Goal: Task Accomplishment & Management: Use online tool/utility

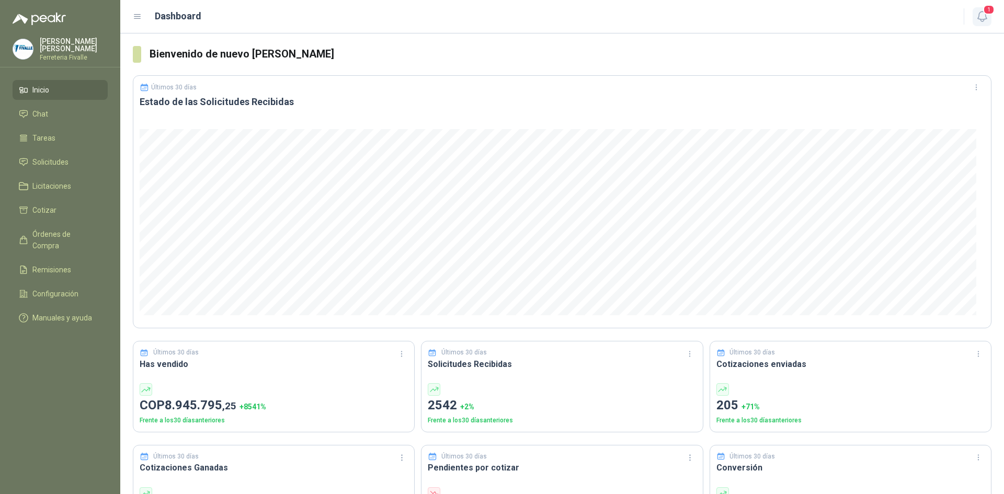
click at [986, 14] on span "1" at bounding box center [989, 10] width 12 height 10
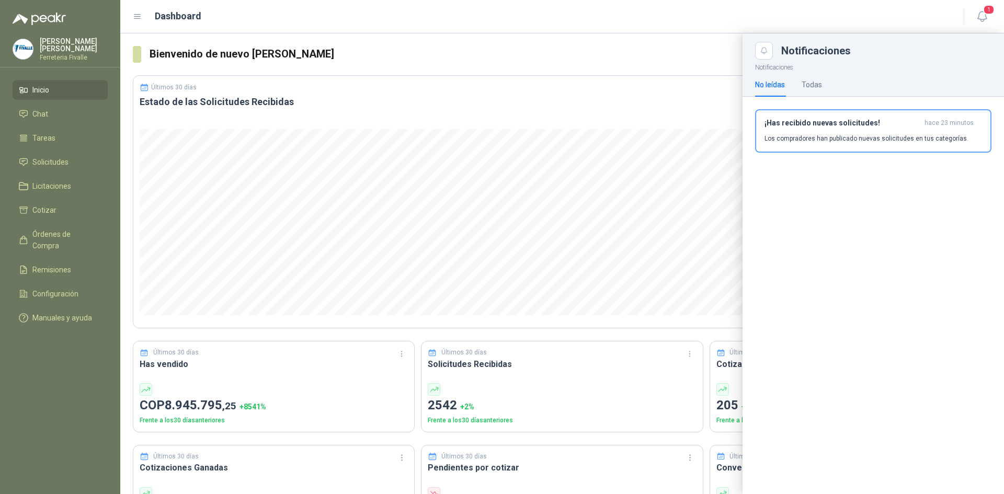
click at [902, 136] on p "Los compradores han publicado nuevas solicitudes en tus categorías." at bounding box center [866, 138] width 204 height 9
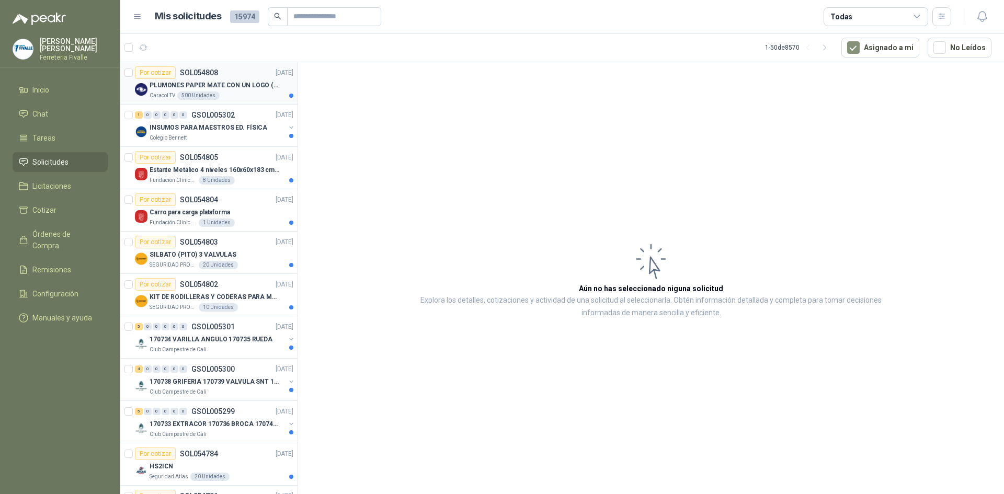
click at [249, 93] on div "Caracol TV 500 Unidades" at bounding box center [222, 95] width 144 height 8
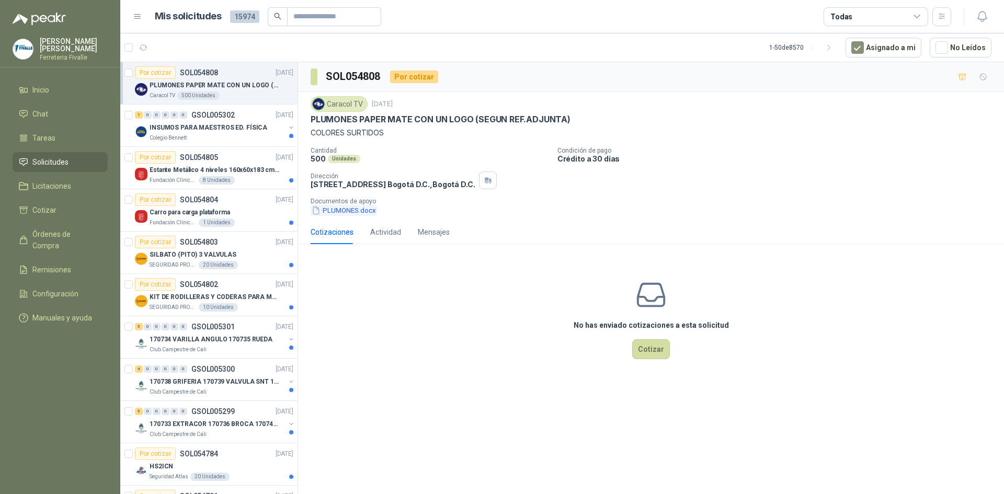
click at [334, 211] on button "PLUMONES.docx" at bounding box center [344, 210] width 66 height 11
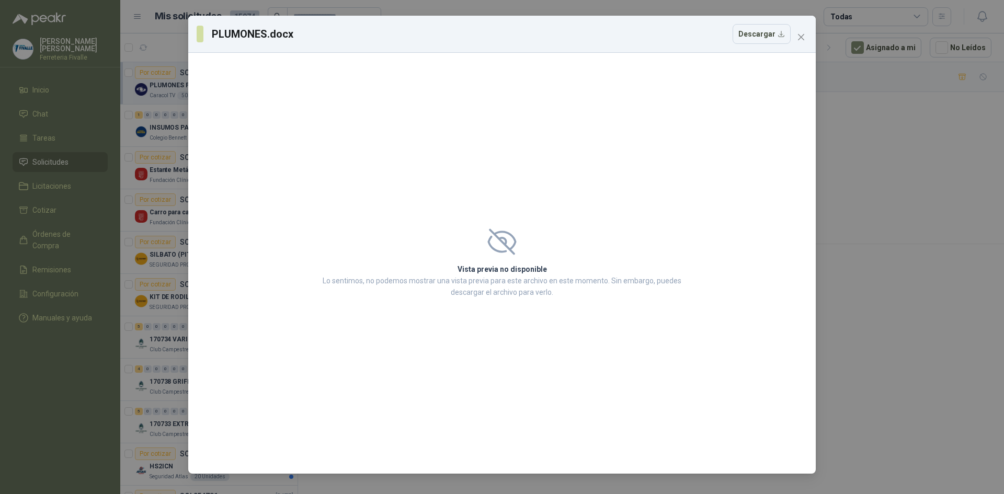
click at [493, 271] on h2 "Vista previa no disponible" at bounding box center [501, 270] width 365 height 12
click at [505, 253] on icon at bounding box center [502, 242] width 26 height 24
click at [781, 37] on button "Descargar" at bounding box center [761, 34] width 58 height 20
click at [801, 31] on button "Close" at bounding box center [801, 37] width 17 height 17
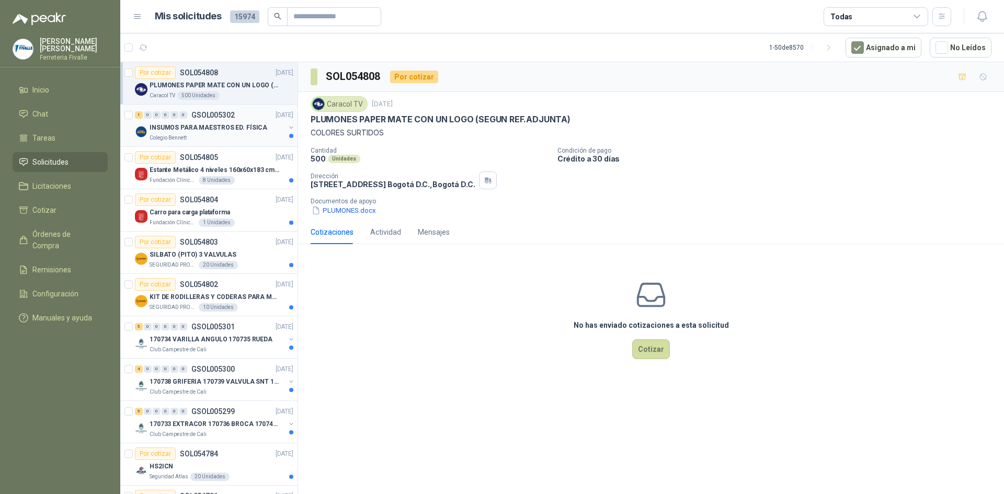
click at [247, 134] on div "Colegio Bennett" at bounding box center [217, 138] width 135 height 8
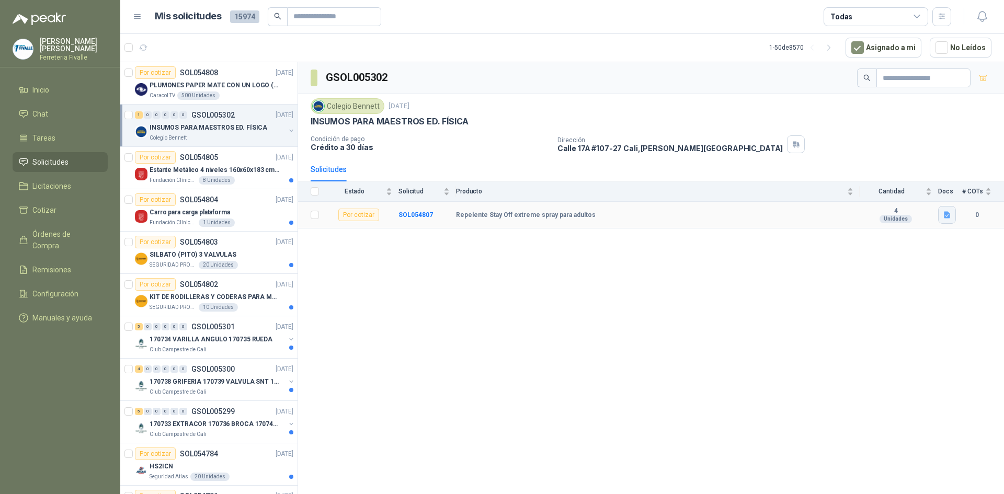
click at [947, 215] on icon "button" at bounding box center [947, 215] width 6 height 7
click at [909, 189] on button "Captura de pantalla [DATE] 084649.png" at bounding box center [883, 192] width 132 height 11
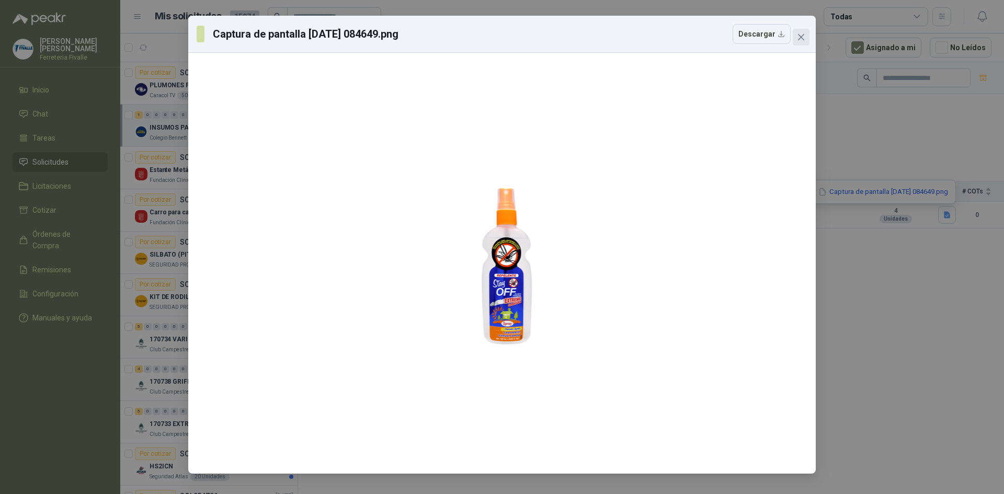
click at [801, 36] on icon "close" at bounding box center [801, 37] width 8 height 8
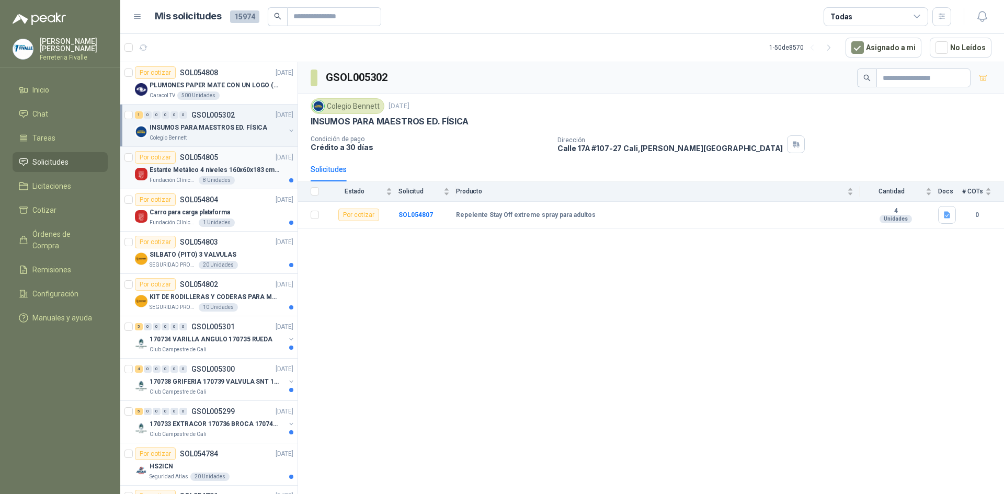
click at [208, 170] on p "Estante Metálico 4 niveles 160x60x183 cm Fixser" at bounding box center [215, 170] width 130 height 10
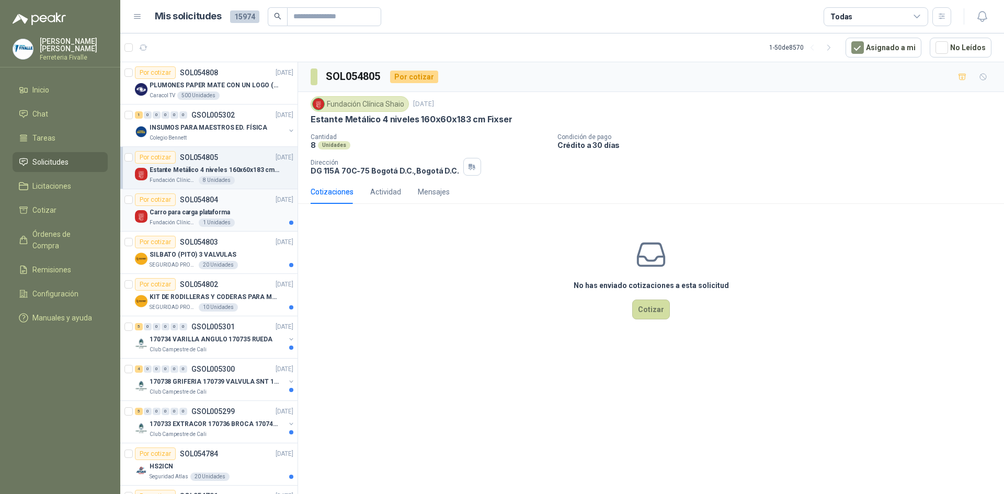
click at [227, 222] on div "1 Unidades" at bounding box center [217, 223] width 36 height 8
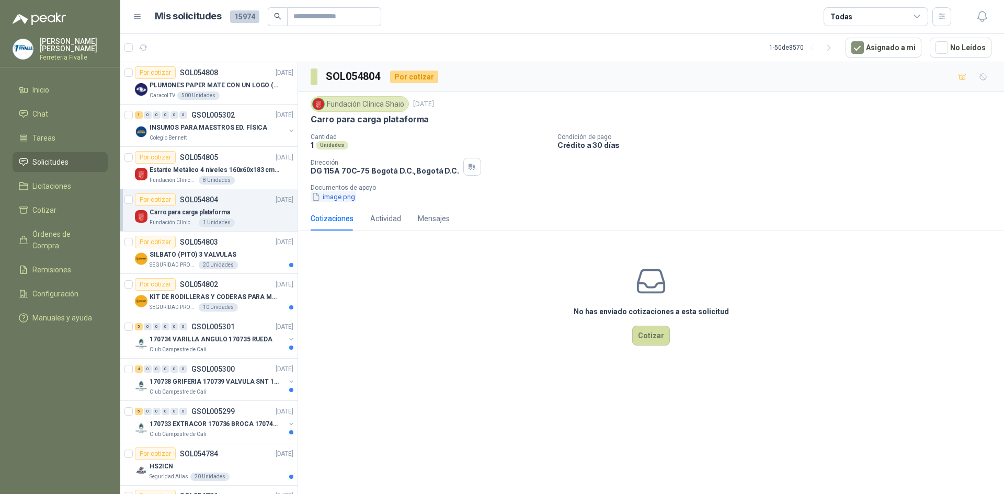
click at [348, 193] on button "image.png" at bounding box center [333, 196] width 45 height 11
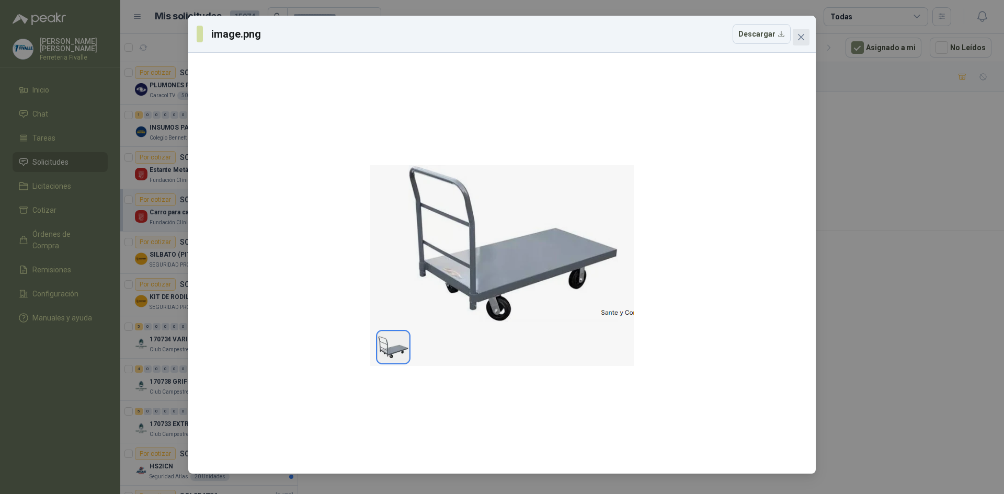
click at [798, 36] on icon "close" at bounding box center [801, 37] width 8 height 8
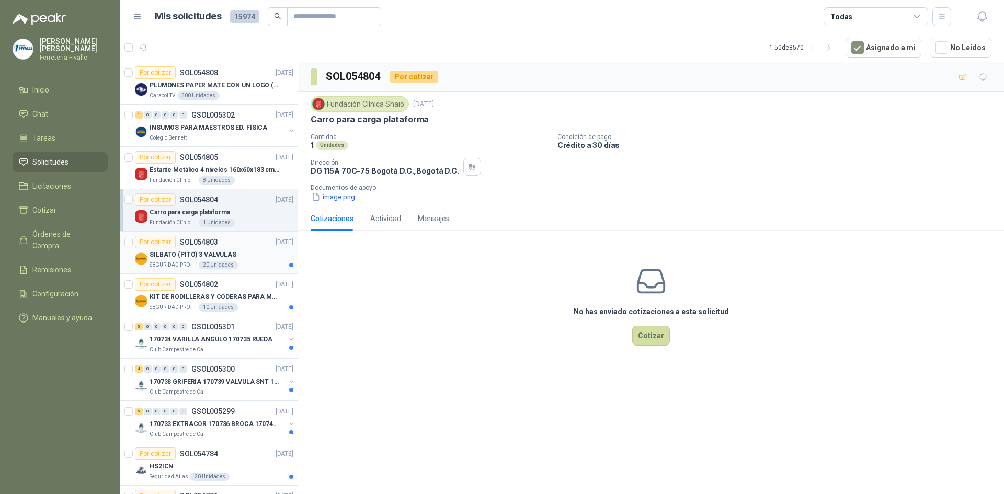
click at [263, 260] on div "SILBATO (PITO) 3 VALVULAS" at bounding box center [222, 254] width 144 height 13
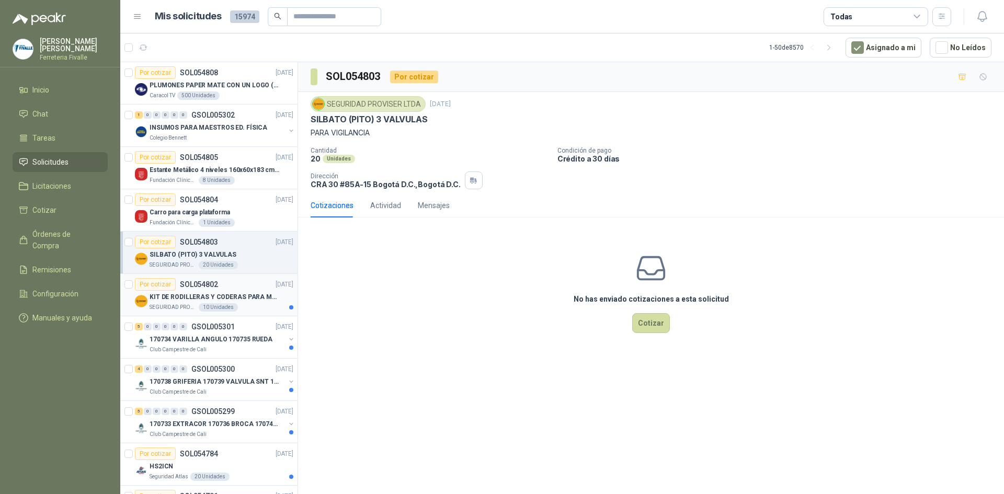
click at [228, 305] on div "10 Unidades" at bounding box center [218, 307] width 39 height 8
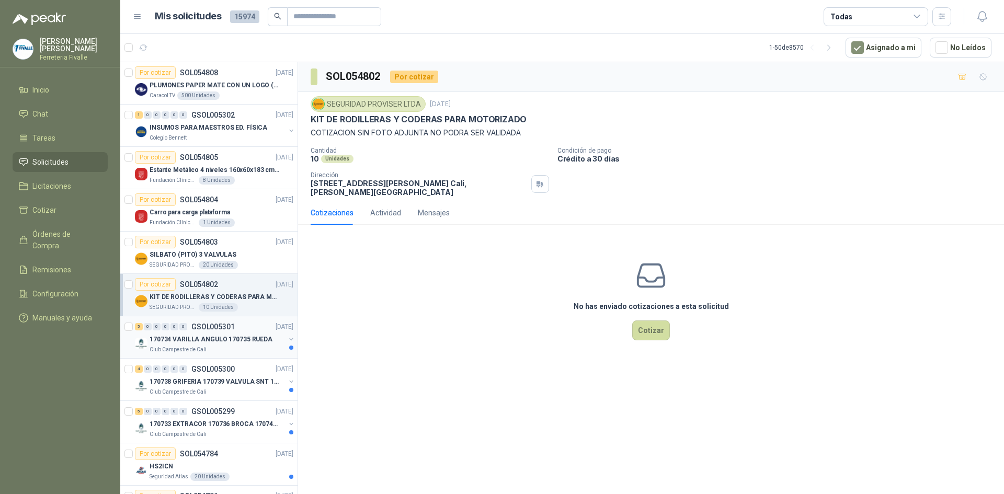
click at [224, 337] on p "170734 VARILLA ANGULO 170735 RUEDA" at bounding box center [211, 340] width 123 height 10
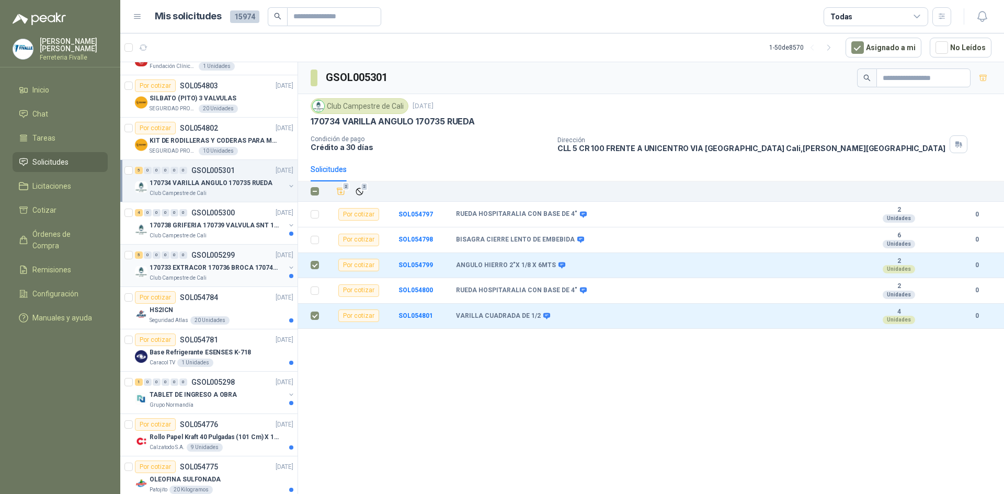
scroll to position [157, 0]
click at [265, 224] on p "170738 GRIFERIA 170739 VALVULA SNT 170742 VALVULA" at bounding box center [215, 225] width 130 height 10
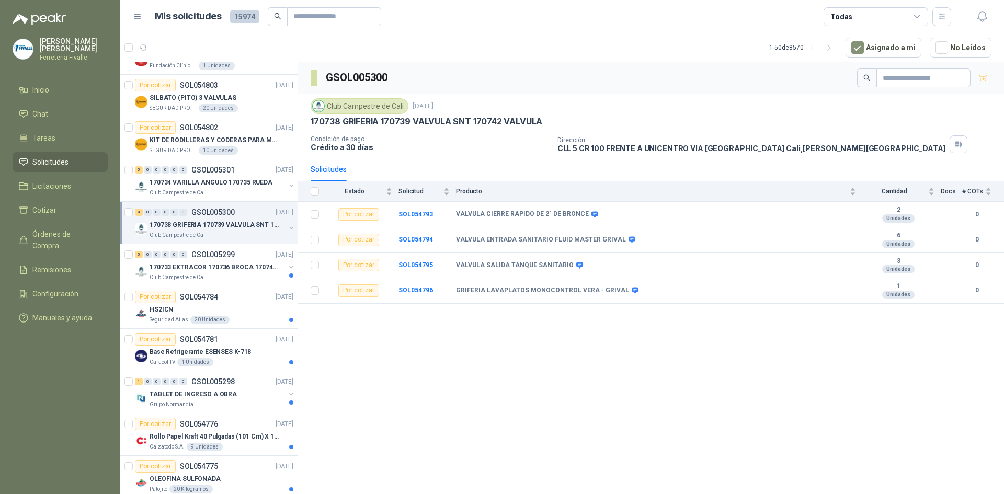
click at [319, 190] on th at bounding box center [311, 191] width 27 height 20
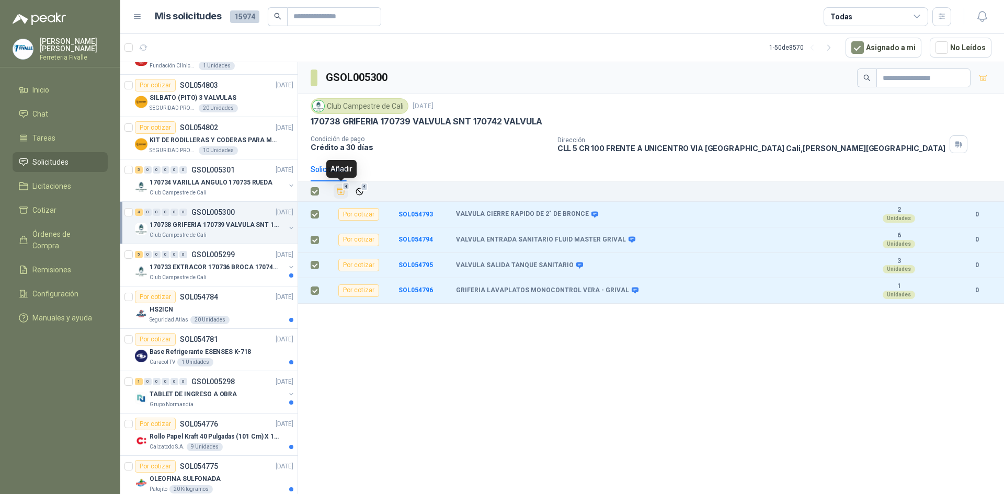
click at [341, 191] on icon "Añadir" at bounding box center [340, 191] width 9 height 9
click at [62, 216] on li "Cotizar 4" at bounding box center [60, 210] width 83 height 12
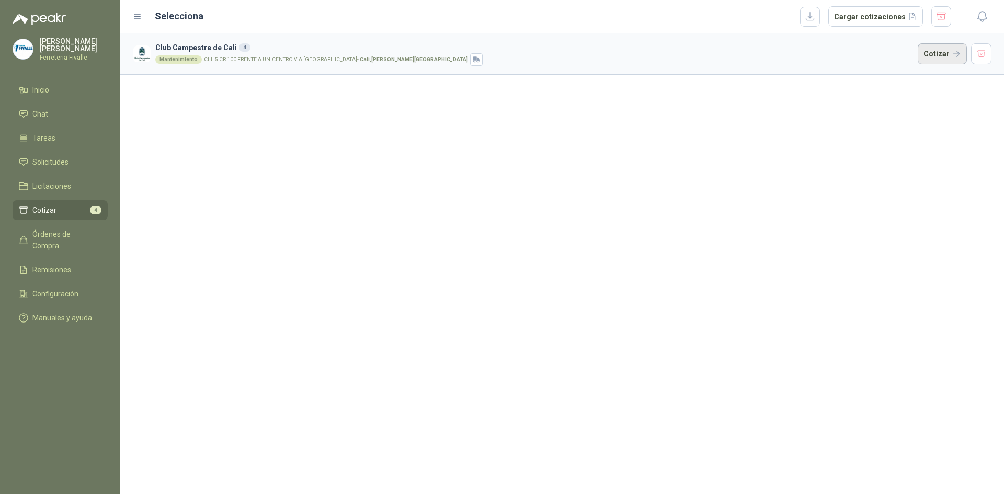
click at [926, 52] on button "Cotizar" at bounding box center [942, 53] width 49 height 21
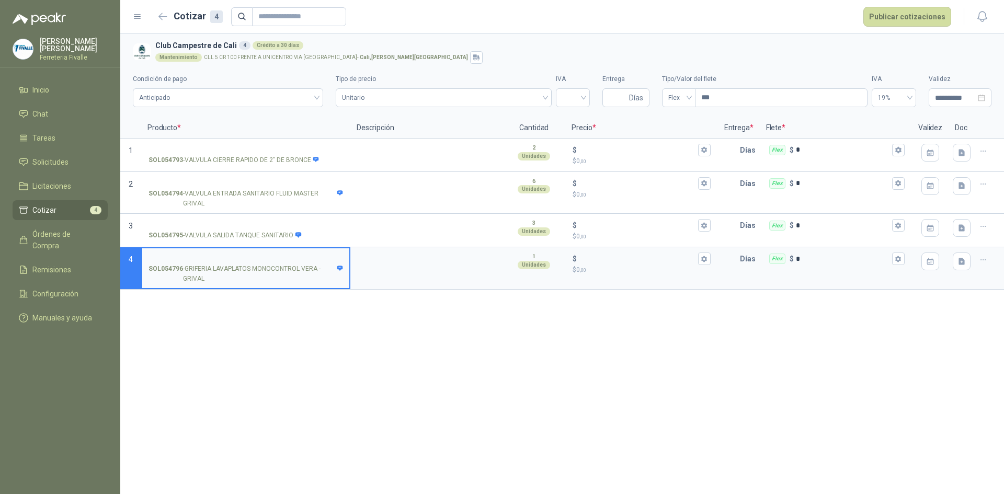
click at [822, 352] on div "**********" at bounding box center [562, 263] width 884 height 461
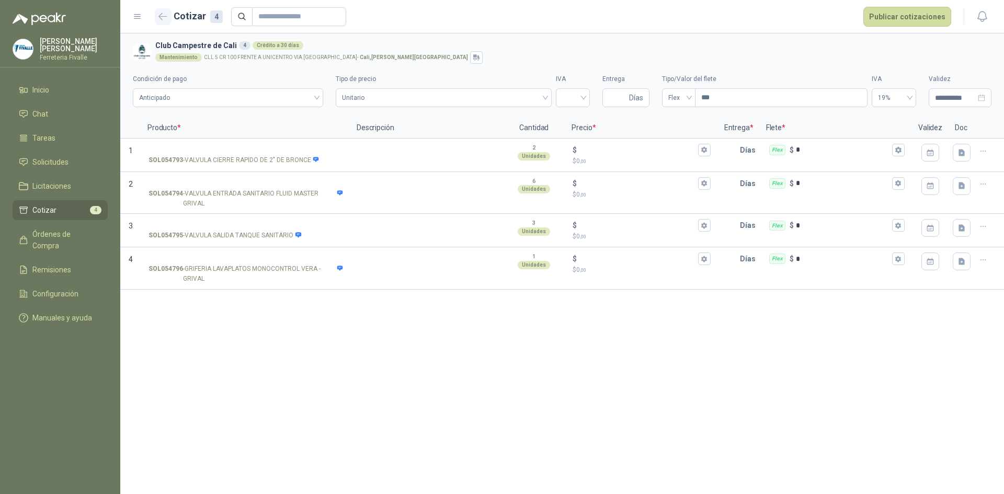
click at [165, 18] on icon "button" at bounding box center [162, 17] width 9 height 8
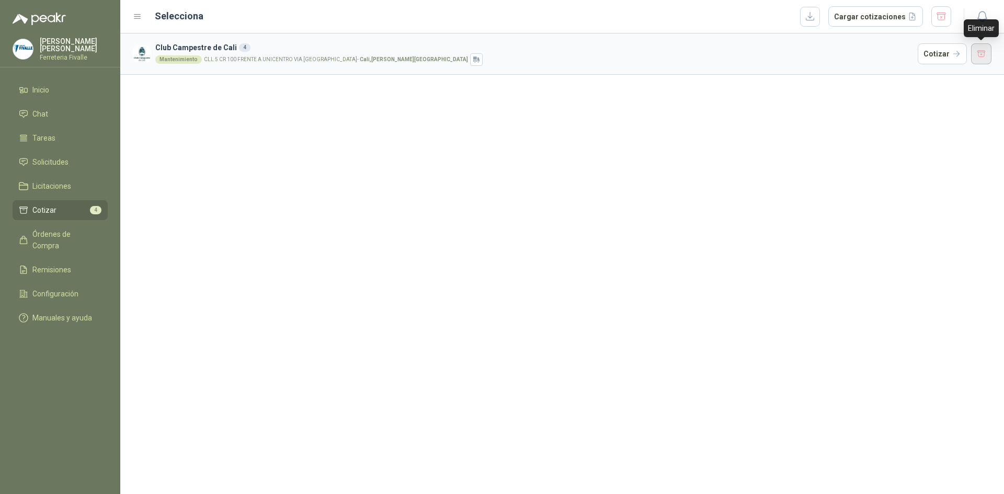
click at [987, 60] on button "button" at bounding box center [981, 53] width 21 height 21
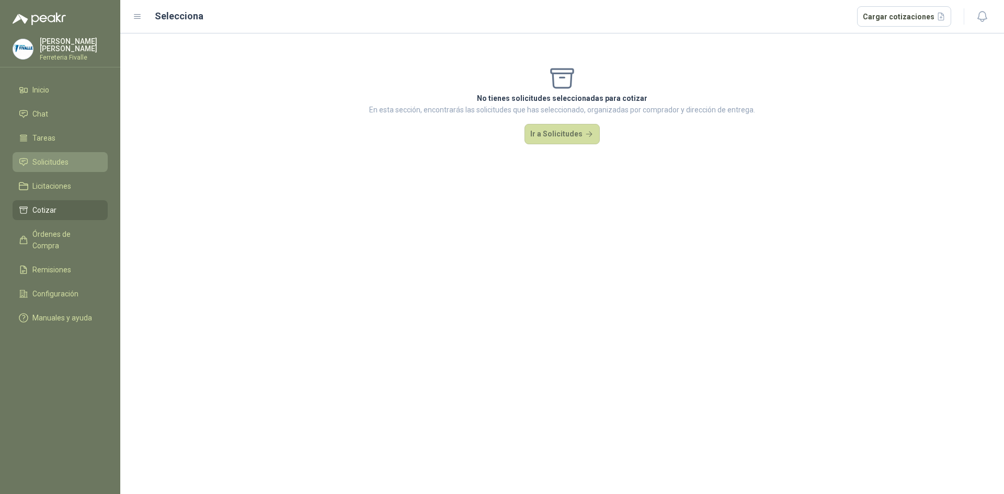
click at [65, 166] on span "Solicitudes" at bounding box center [50, 162] width 36 height 12
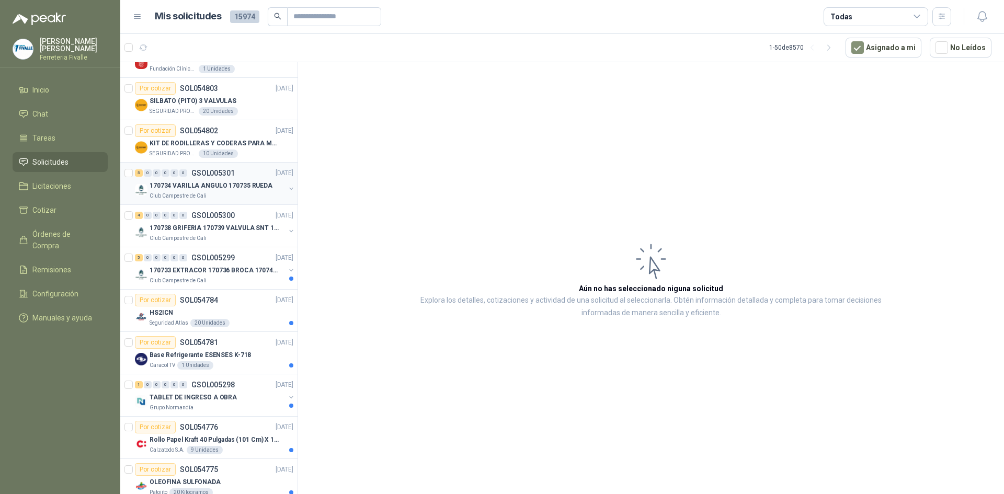
scroll to position [261, 0]
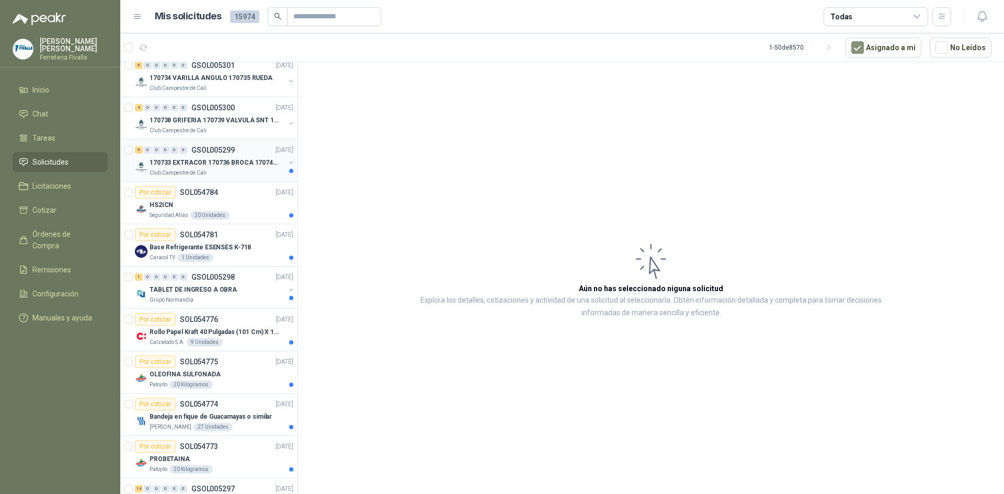
click at [263, 172] on div "Club Campestre de Cali" at bounding box center [217, 173] width 135 height 8
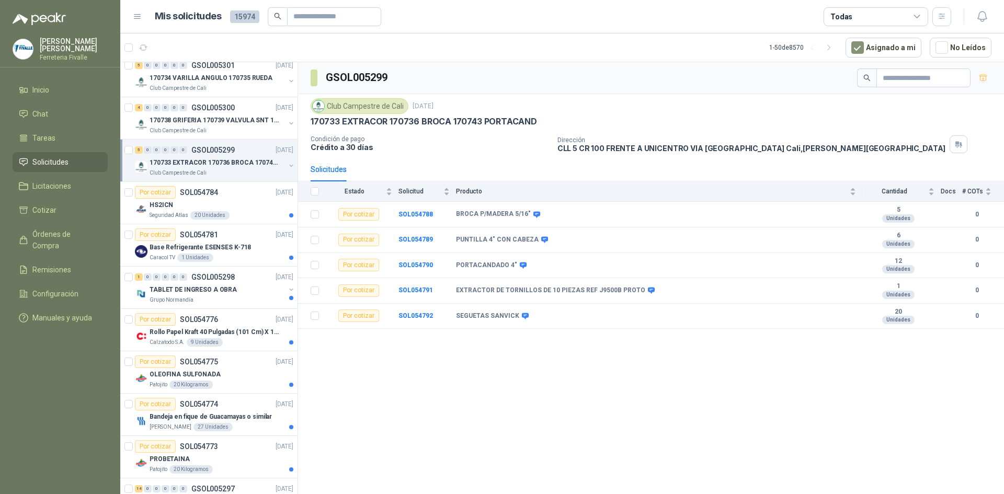
click at [309, 188] on th at bounding box center [311, 191] width 27 height 20
click at [313, 187] on label at bounding box center [315, 192] width 8 height 12
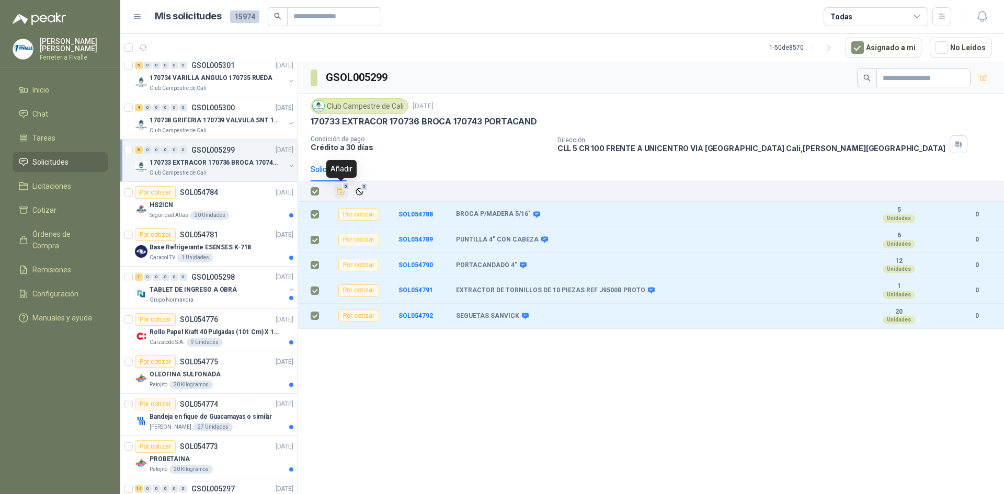
click at [340, 195] on icon "Añadir" at bounding box center [341, 191] width 8 height 7
click at [76, 216] on li "Cotizar 5" at bounding box center [60, 210] width 83 height 12
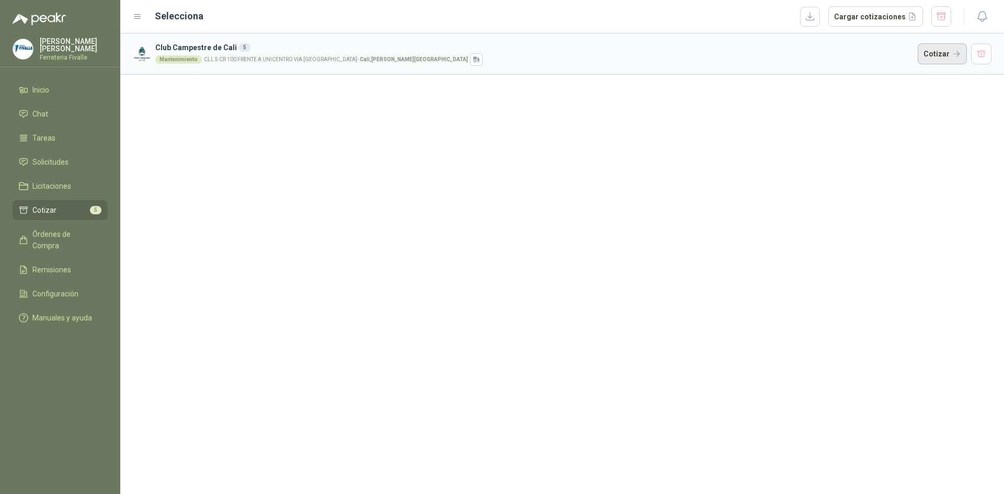
click at [946, 53] on button "Cotizar" at bounding box center [942, 53] width 49 height 21
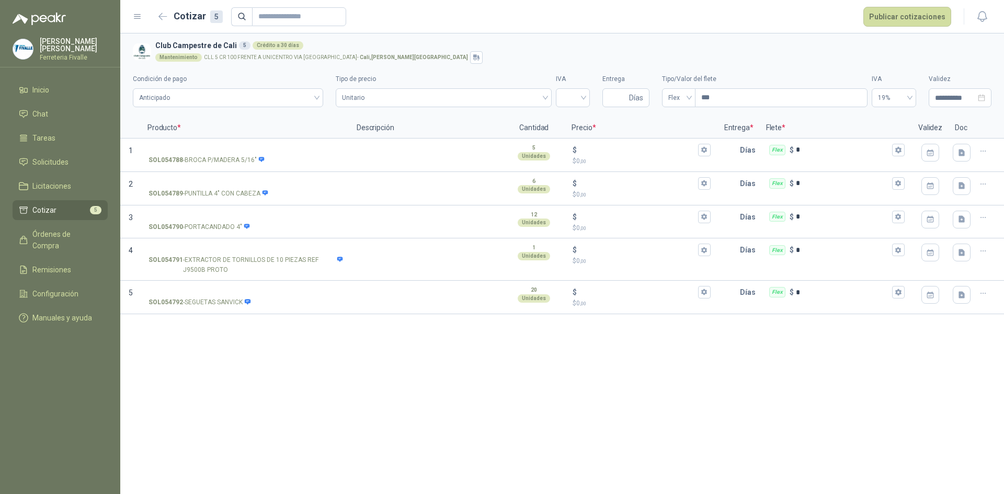
click at [849, 376] on div "**********" at bounding box center [562, 263] width 884 height 461
click at [174, 12] on h2 "Cotizar 5" at bounding box center [198, 16] width 49 height 15
click at [166, 11] on button "button" at bounding box center [163, 16] width 17 height 17
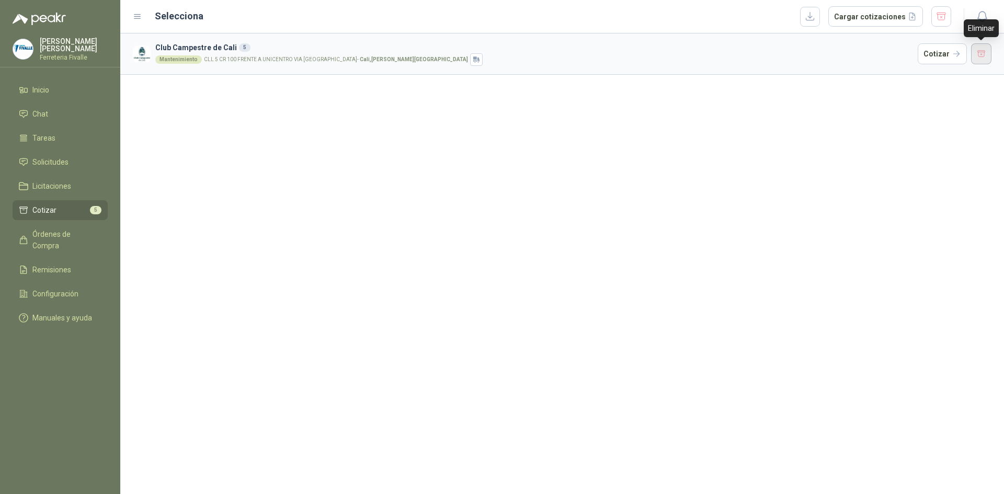
click at [988, 54] on button "button" at bounding box center [981, 53] width 21 height 21
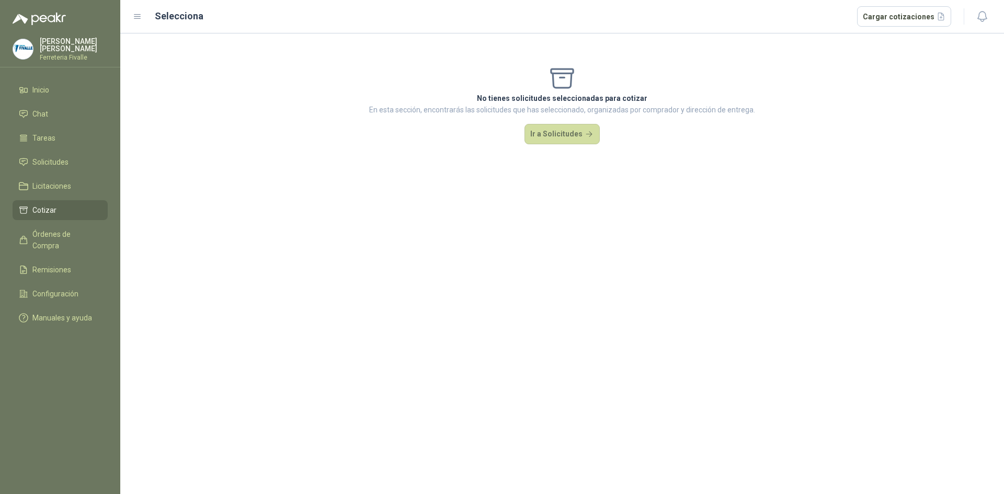
click at [53, 158] on ul "Inicio Chat Tareas Solicitudes Licitaciones Cotizar Órdenes de Compra Remisione…" at bounding box center [60, 206] width 120 height 252
click at [70, 168] on li "Solicitudes" at bounding box center [60, 162] width 83 height 12
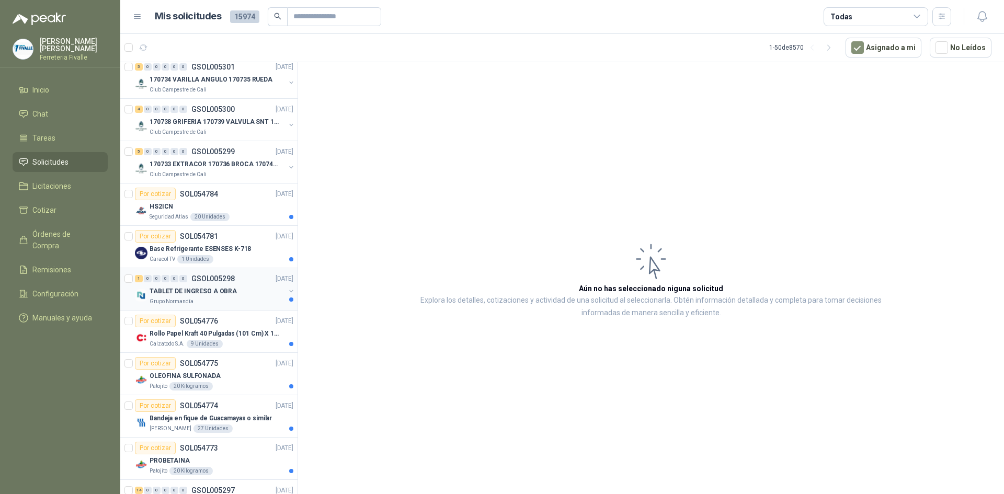
scroll to position [261, 0]
click at [253, 207] on div "HS2ICN" at bounding box center [222, 205] width 144 height 13
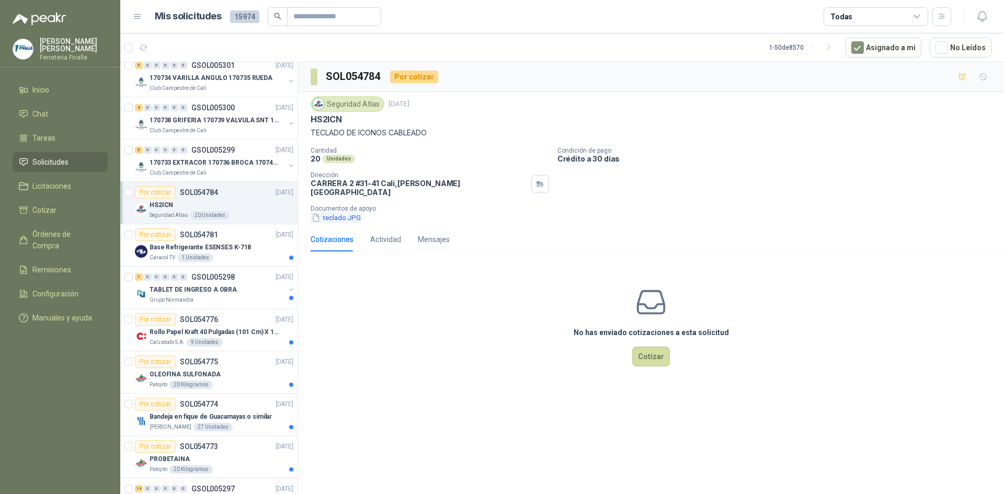
click at [333, 212] on button "teclado.JPG" at bounding box center [336, 217] width 51 height 11
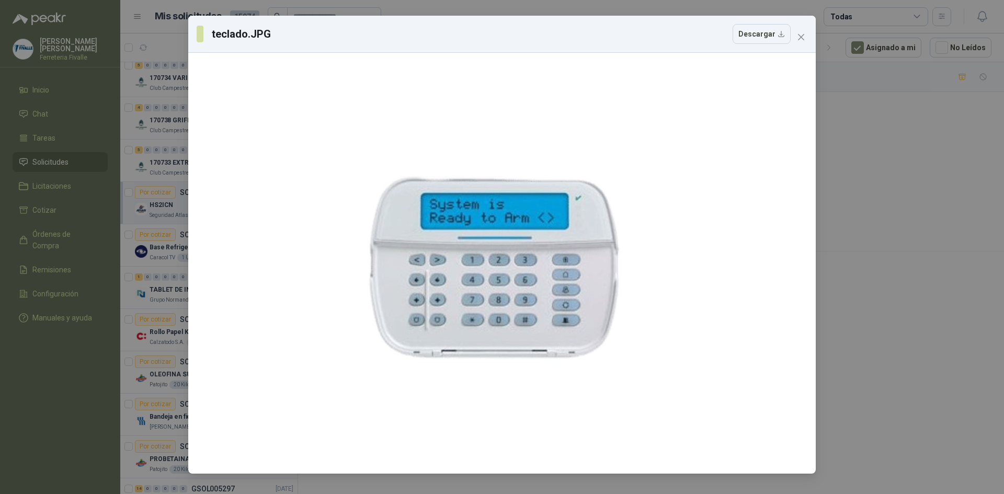
click at [813, 35] on div "teclado.JPG Descargar" at bounding box center [501, 34] width 627 height 37
click at [802, 39] on icon "close" at bounding box center [801, 37] width 8 height 8
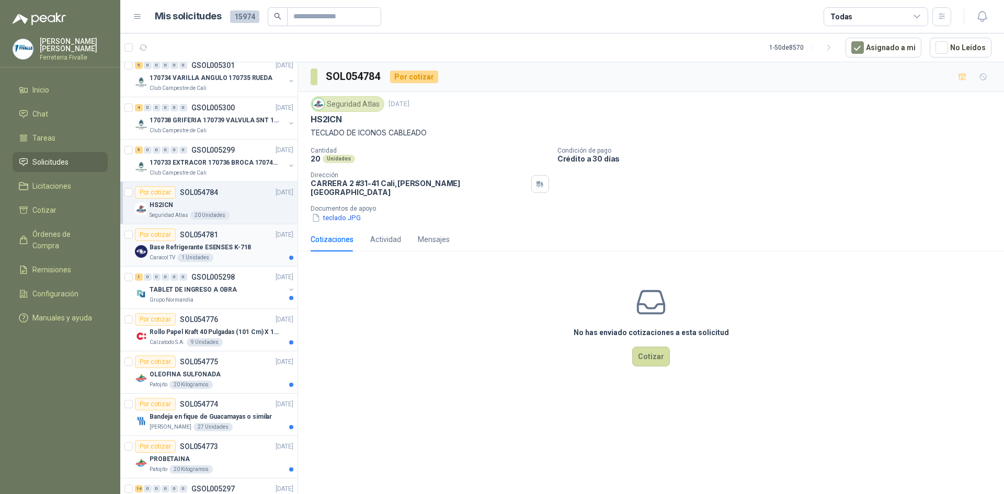
click at [223, 247] on p "Base Refrigerante ESENSES K-718" at bounding box center [200, 248] width 101 height 10
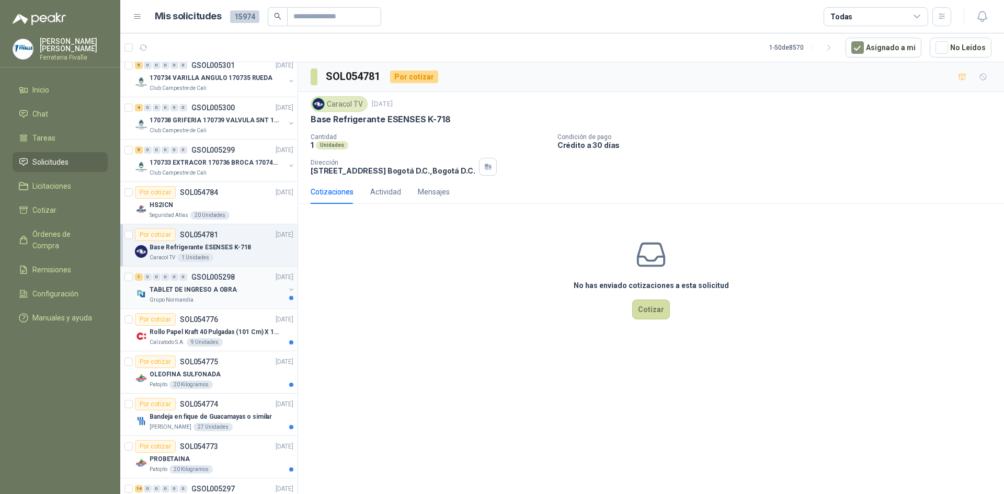
click at [260, 306] on div "1 0 0 0 0 0 GSOL005298 [DATE] TABLET DE INGRESO A OBRA Grupo [PERSON_NAME]" at bounding box center [208, 288] width 177 height 42
click at [216, 295] on div "TABLET DE INGRESO A OBRA" at bounding box center [217, 289] width 135 height 13
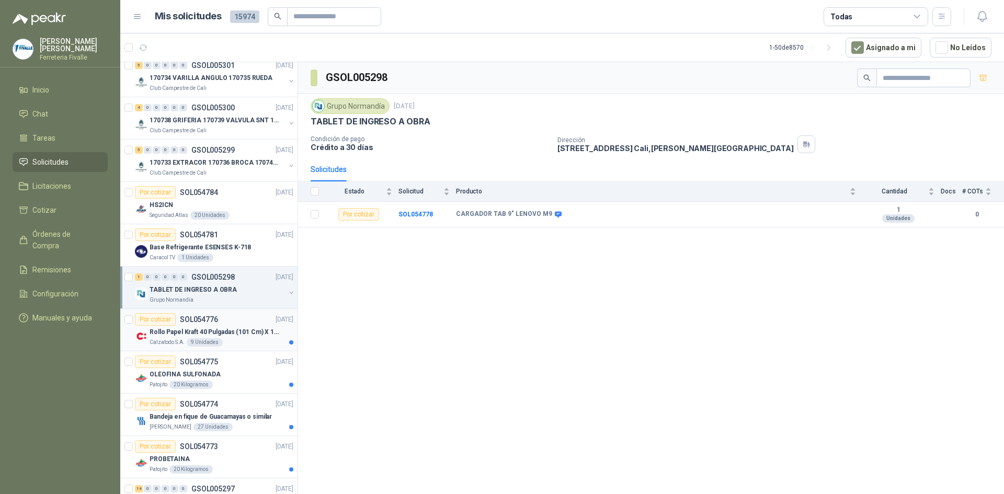
click at [269, 331] on p "Rollo Papel Kraft 40 Pulgadas (101 Cm) X 150 Mts 60 Gr" at bounding box center [215, 332] width 130 height 10
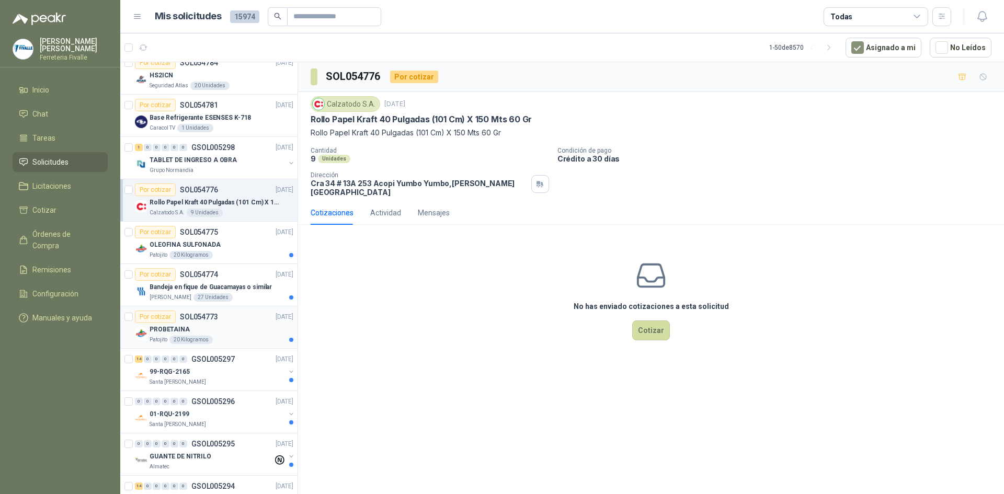
scroll to position [418, 0]
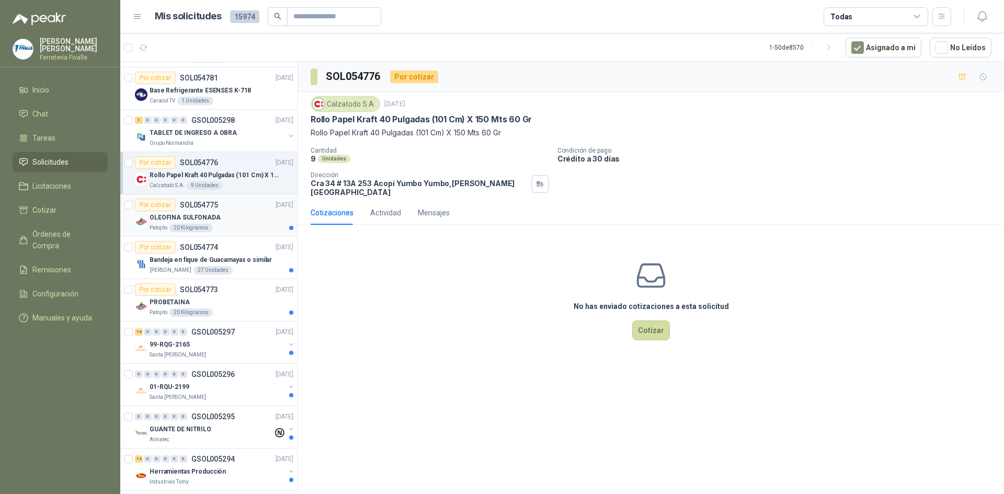
click at [256, 213] on div "OLEOFINA SULFONADA" at bounding box center [222, 217] width 144 height 13
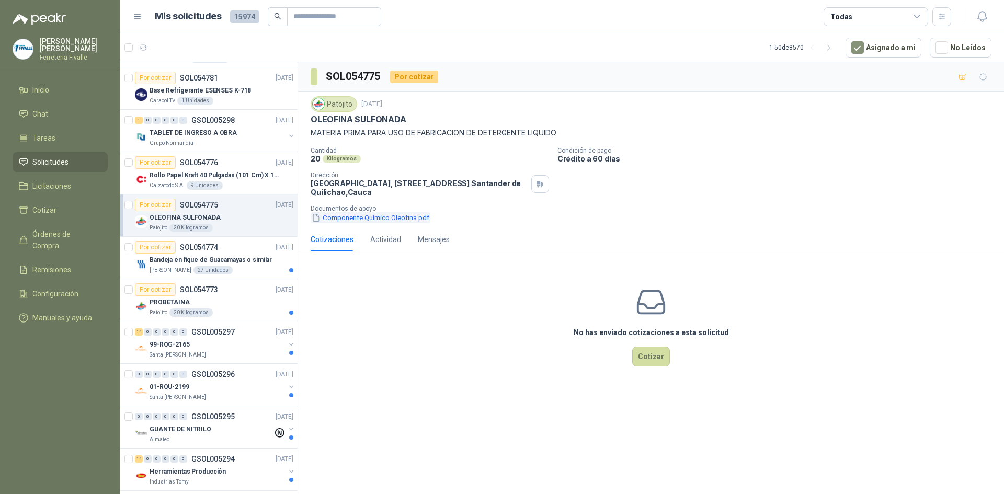
click at [410, 217] on button "Componente Quimico Oleofina.pdf" at bounding box center [371, 217] width 120 height 11
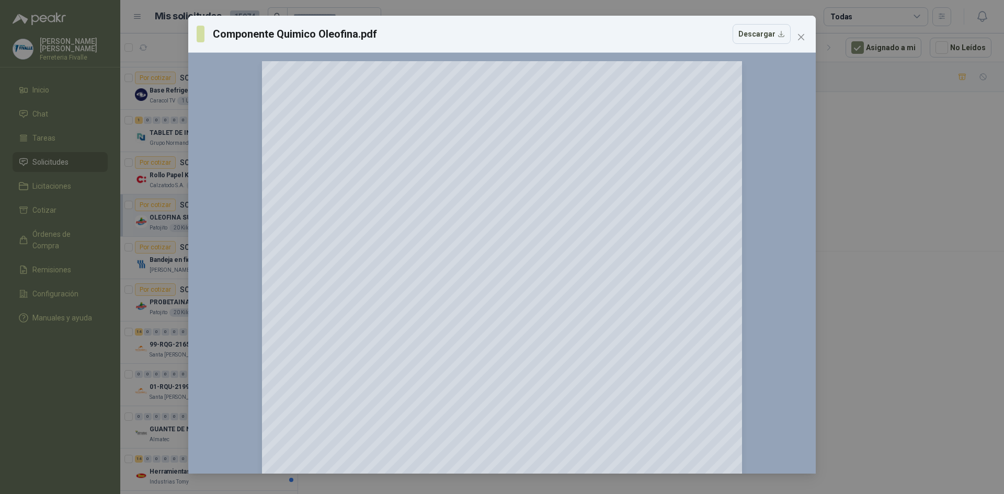
click at [815, 38] on div "Componente Quimico Oleofina.pdf Descargar 150 %" at bounding box center [502, 247] width 1004 height 494
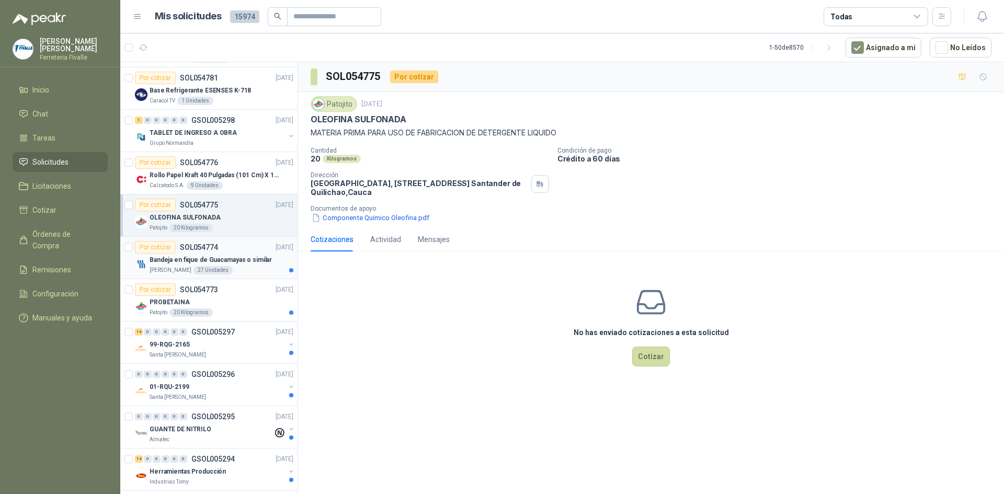
click at [178, 250] on div "Por cotizar SOL054774" at bounding box center [176, 247] width 83 height 13
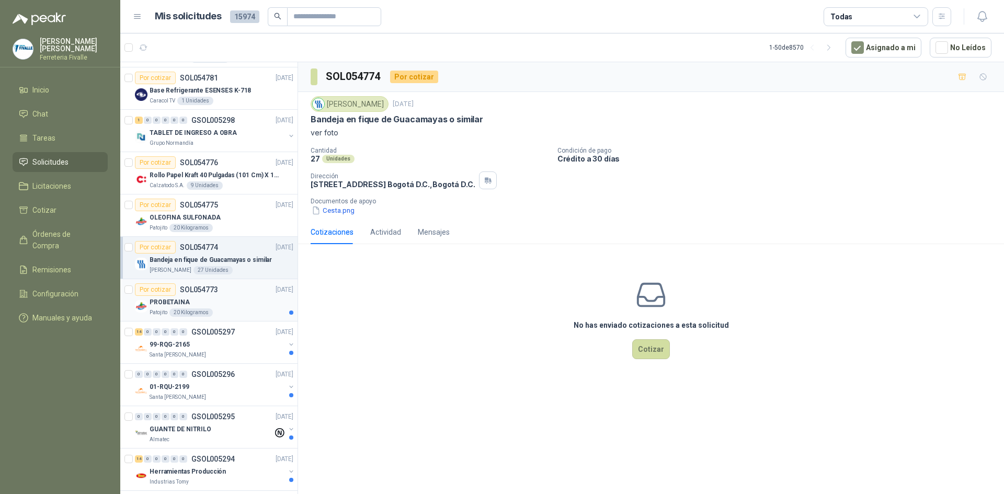
click at [210, 307] on div "PROBETAINA" at bounding box center [222, 302] width 144 height 13
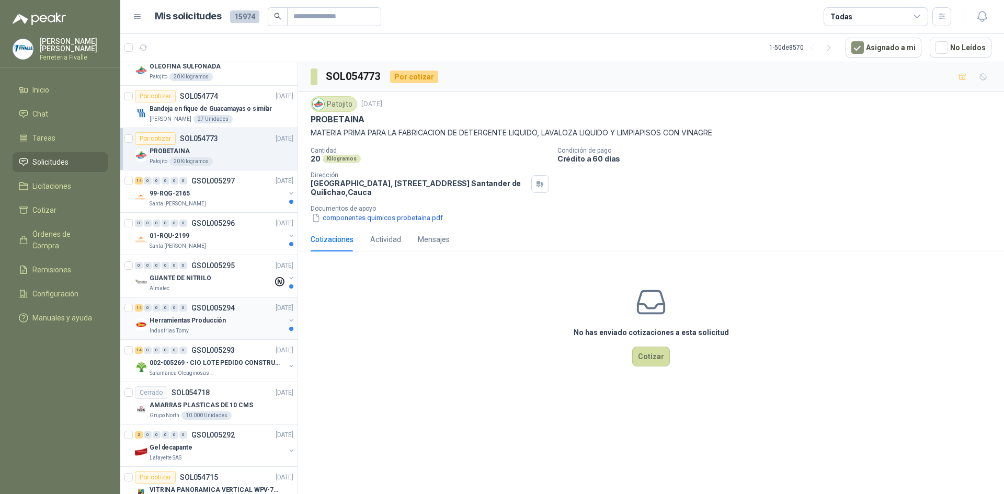
scroll to position [575, 0]
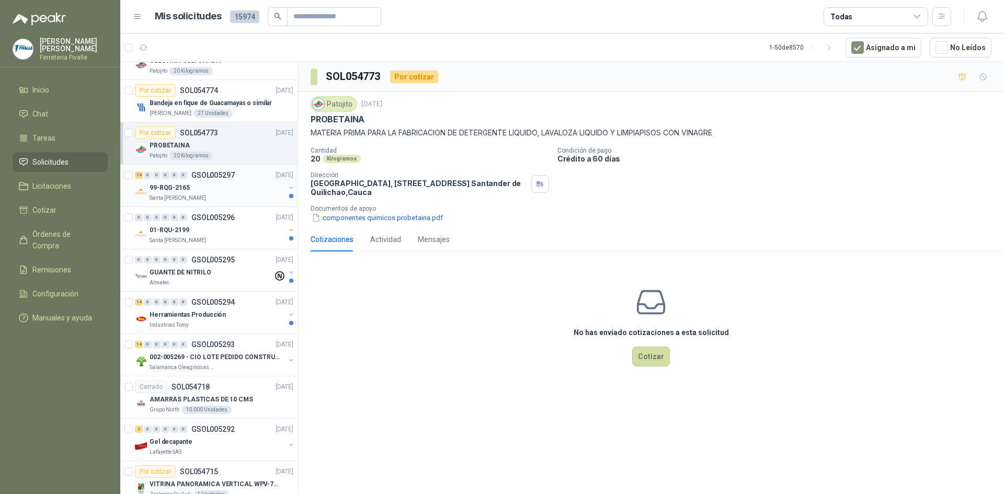
click at [243, 198] on div "Santa [PERSON_NAME]" at bounding box center [217, 198] width 135 height 8
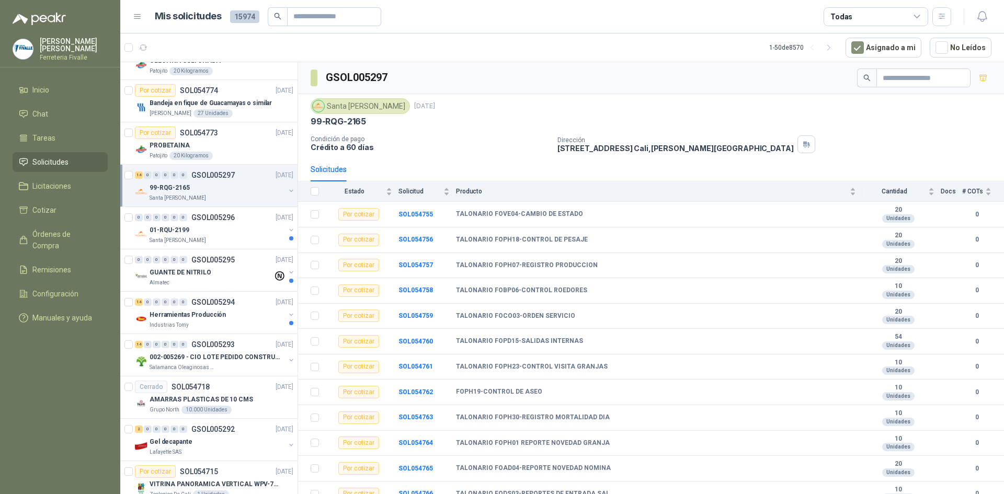
click at [491, 162] on div "Solicitudes" at bounding box center [651, 169] width 681 height 24
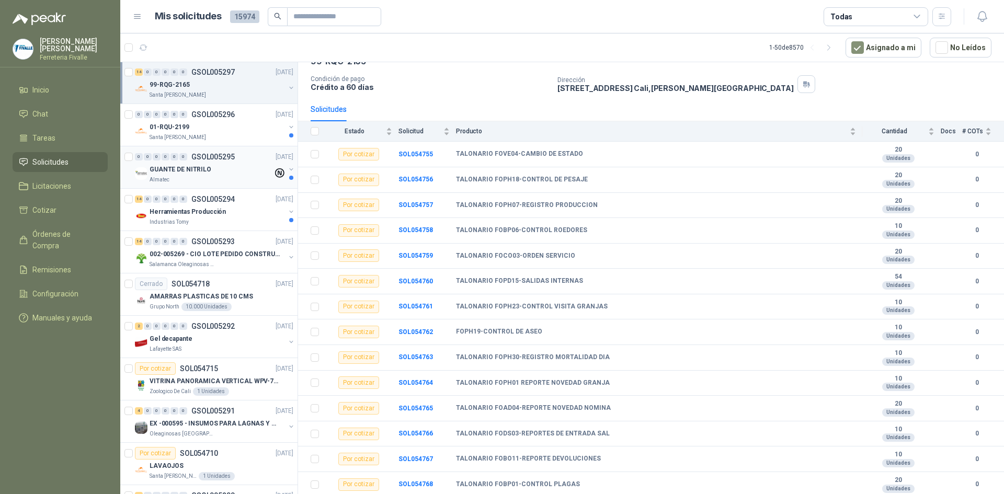
scroll to position [680, 0]
click at [246, 139] on div "Santa [PERSON_NAME]" at bounding box center [217, 136] width 135 height 8
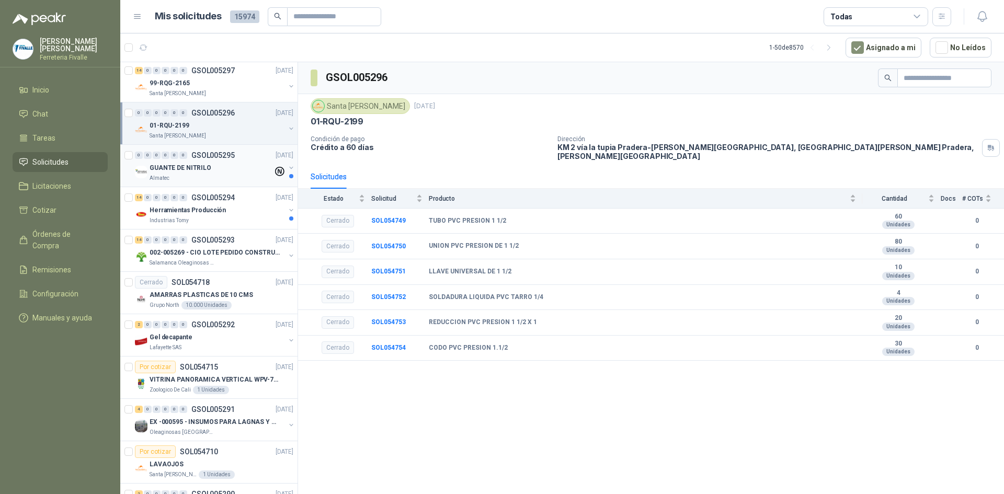
click at [241, 177] on div "Almatec" at bounding box center [211, 178] width 123 height 8
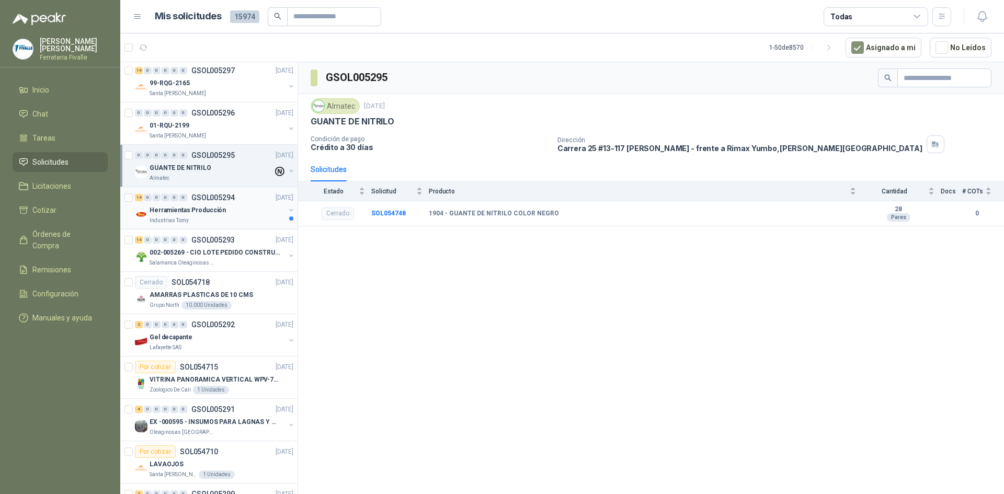
click at [213, 204] on div "Herramientas Producción" at bounding box center [217, 210] width 135 height 13
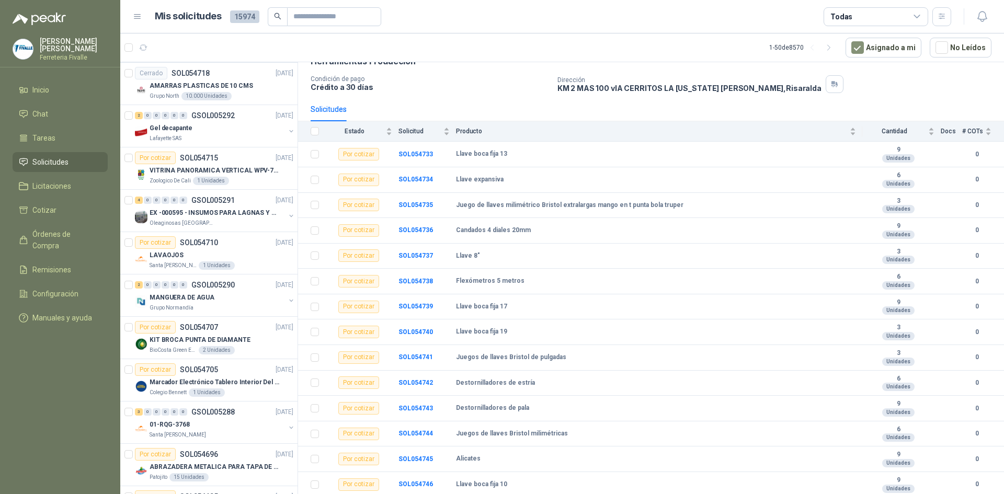
scroll to position [627, 0]
